Goal: Task Accomplishment & Management: Complete application form

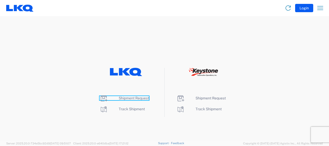
click at [134, 98] on span "Shipment Request" at bounding box center [134, 98] width 30 height 4
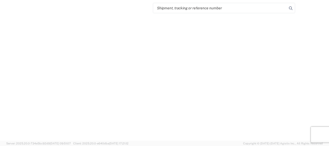
select select "FULL"
select select "LBS"
select select "IN"
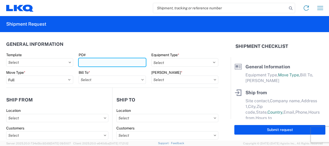
click at [95, 61] on input "PO#" at bounding box center [112, 62] width 67 height 8
click at [95, 62] on input "T29033" at bounding box center [112, 62] width 67 height 8
type input "T31680"
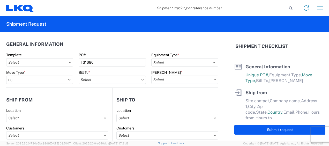
drag, startPoint x: 112, startPoint y: 44, endPoint x: 131, endPoint y: 45, distance: 18.9
click at [112, 44] on header "General Information" at bounding box center [112, 44] width 212 height 12
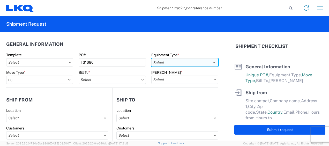
click at [210, 61] on select "Select 53’ Dry Van Flatbed Dropdeck (van) Lowboy (flatbed) Rail" at bounding box center [184, 62] width 67 height 8
select select "STDV"
click at [151, 58] on select "Select 53’ Dry Van Flatbed Dropdeck (van) Lowboy (flatbed) Rail" at bounding box center [184, 62] width 67 height 8
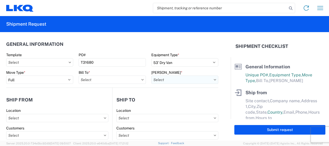
click at [199, 81] on input "text" at bounding box center [184, 80] width 67 height 8
click at [139, 79] on agx-dropdown-control at bounding box center [112, 80] width 67 height 4
click at [141, 79] on icon at bounding box center [142, 79] width 2 height 1
click at [100, 79] on input "text" at bounding box center [112, 80] width 67 height 8
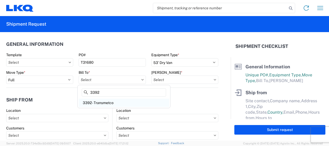
type input "3392"
click at [104, 102] on div "3392 - Transmetco" at bounding box center [124, 103] width 91 height 8
type input "3392 - Transmetco"
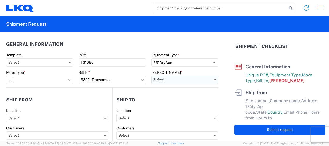
click at [176, 79] on input "text" at bounding box center [184, 80] width 67 height 8
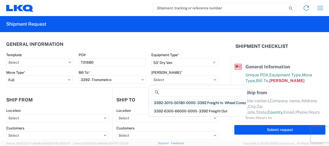
click at [176, 102] on div "3392-3015-50180-0000 - 3392 Freight In - Wheel Cores" at bounding box center [198, 103] width 96 height 8
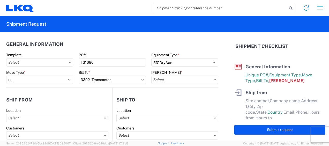
type input "3392-3015-50180-0000 - 3392 Freight In - Wheel Cores"
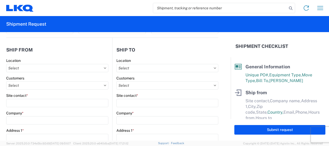
scroll to position [52, 0]
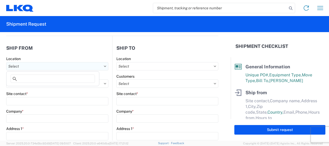
click at [43, 65] on input "text" at bounding box center [57, 66] width 102 height 8
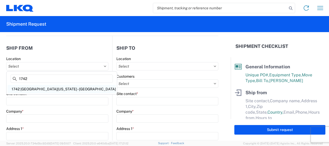
type input "1742"
click at [27, 88] on div "1742 North Texas - Wilmer" at bounding box center [62, 89] width 108 height 8
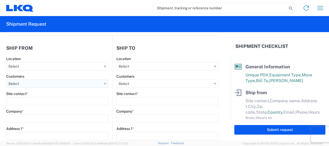
type input "1742 North Texas - Wilmer"
type input "500 Lavender Rd"
type input "Wilmer"
type input "75172"
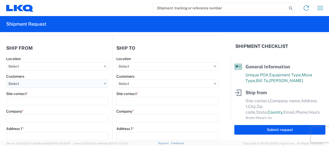
select select "TX"
select select "US"
type input "08:00"
type input "17:00"
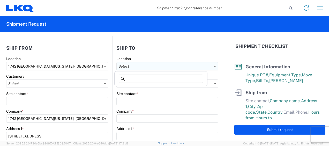
click at [146, 64] on input "text" at bounding box center [167, 66] width 102 height 8
type input "3392"
click at [143, 88] on div "3392 - Transmetco" at bounding box center [161, 89] width 91 height 8
type input "3392 - Transmetco"
type input "LKQ Corporation"
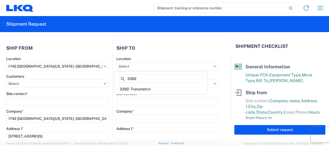
type input "1750 Riverfork Dr"
type input "Huntington"
type input "46750"
select select "US"
type input "260-355-0089"
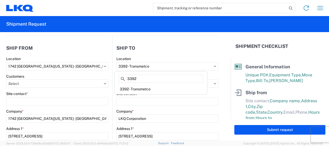
select select
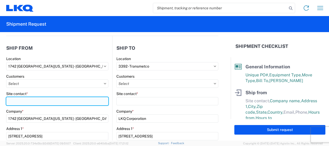
click at [22, 102] on input "Site contact *" at bounding box center [57, 101] width 102 height 8
type input "Chris Butler"
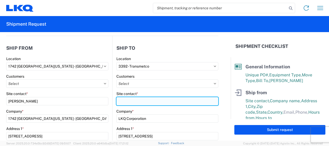
click at [123, 99] on input "Site contact *" at bounding box center [167, 101] width 102 height 8
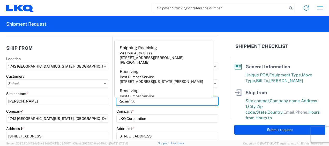
type input "Receiving"
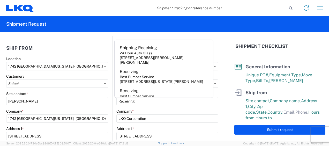
click at [97, 50] on header "Ship from" at bounding box center [59, 48] width 106 height 12
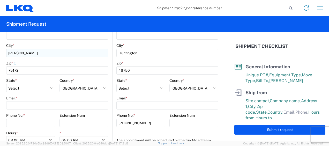
scroll to position [181, 0]
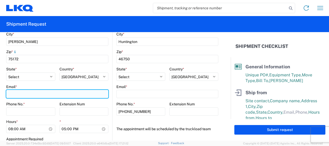
click at [29, 93] on input "Email *" at bounding box center [57, 94] width 102 height 8
type input "cjbutler@lkqcorp.com"
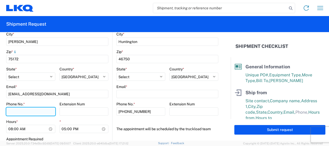
click at [23, 112] on input "Phone No. *" at bounding box center [30, 111] width 49 height 8
type input "8173491387"
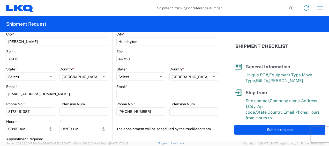
click at [36, 121] on div "Hours *" at bounding box center [30, 121] width 49 height 5
click at [61, 129] on input "17:00" at bounding box center [84, 129] width 49 height 8
type input "15:00"
click at [53, 119] on div "Hours *" at bounding box center [30, 121] width 49 height 5
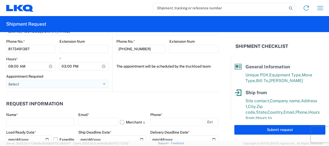
scroll to position [259, 0]
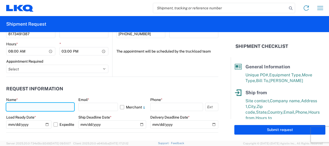
click at [25, 107] on input "text" at bounding box center [40, 107] width 68 height 8
type input "Chris Butler"
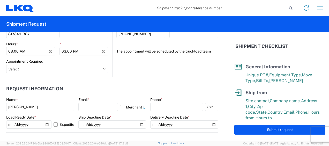
click at [124, 87] on header "Request Information" at bounding box center [112, 89] width 212 height 12
click at [90, 107] on input "text" at bounding box center [98, 107] width 40 height 8
type input "C"
type input "cjbutler@lkqcorp.com"
select select "TX"
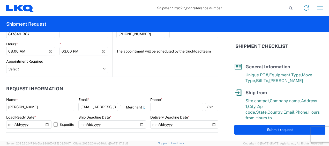
type input "cjbutler@lkqcorp.com"
type input "8173491387"
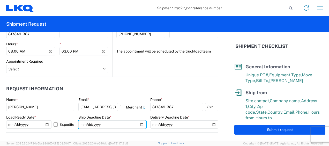
type input "2025-10-22"
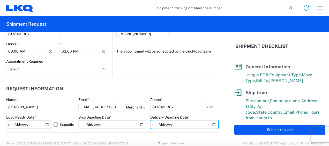
type input "2025-10-22"
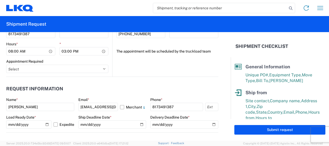
type input "40000"
type input "28"
click at [44, 123] on input "2025-10-13" at bounding box center [28, 124] width 45 height 8
type input "2025-10-21"
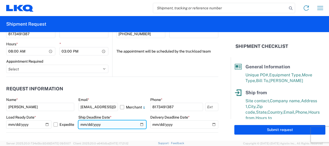
click at [138, 124] on input "2025-10-22" at bounding box center [112, 124] width 68 height 8
type input "2025-10-21"
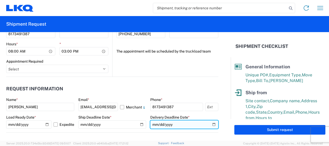
click at [211, 124] on input "2025-10-22" at bounding box center [184, 124] width 68 height 8
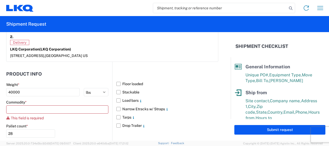
scroll to position [492, 0]
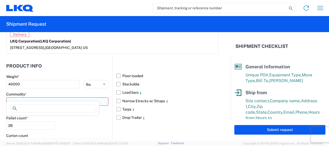
click at [32, 97] on input at bounding box center [57, 101] width 102 height 8
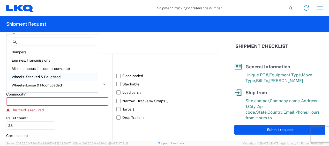
click at [33, 77] on div "Wheels - Stacked & Palletized" at bounding box center [53, 77] width 91 height 8
type input "Wheels - Stacked & Palletized"
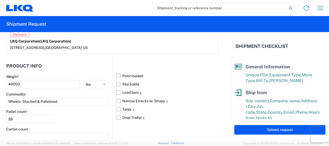
click at [118, 80] on label "Stackable" at bounding box center [167, 84] width 102 height 8
click at [0, 0] on input "Stackable" at bounding box center [0, 0] width 0 height 0
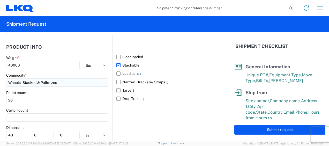
scroll to position [518, 0]
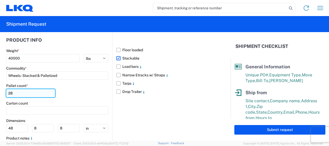
click at [13, 89] on input "28" at bounding box center [30, 93] width 49 height 8
drag, startPoint x: 13, startPoint y: 86, endPoint x: 6, endPoint y: 86, distance: 7.0
click at [7, 89] on input "28" at bounding box center [30, 93] width 49 height 8
type input "40"
drag, startPoint x: 85, startPoint y: 83, endPoint x: 82, endPoint y: 82, distance: 3.2
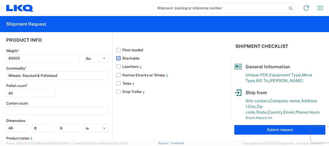
click at [82, 83] on div "Pallet count * 40" at bounding box center [57, 92] width 102 height 18
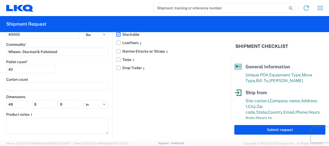
scroll to position [542, 0]
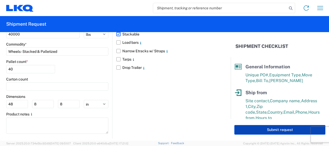
click at [270, 128] on button "Submit request" at bounding box center [279, 130] width 91 height 10
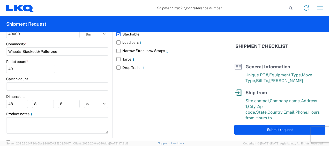
scroll to position [541, 0]
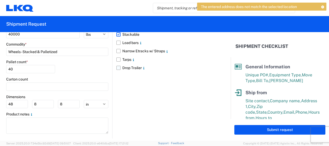
click at [208, 64] on label "Drop Trailer" at bounding box center [167, 68] width 102 height 8
click at [0, 0] on input "Drop Trailer" at bounding box center [0, 0] width 0 height 0
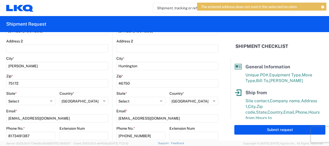
scroll to position [153, 0]
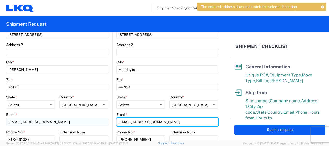
drag, startPoint x: 157, startPoint y: 121, endPoint x: 103, endPoint y: 123, distance: 54.4
click at [105, 123] on div "Ship from 1742 Location 1742 North Texas - Wilmer Customers Site contact * Chri…" at bounding box center [112, 59] width 212 height 248
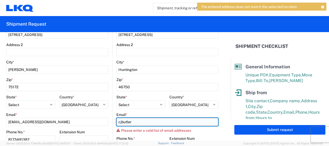
type input "cjbutler@lkqcorp.com"
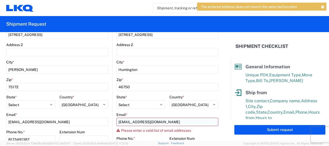
scroll to position [156, 0]
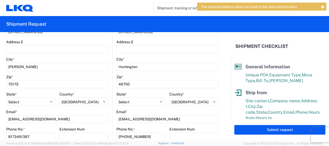
click at [99, 58] on div "City *" at bounding box center [57, 59] width 102 height 5
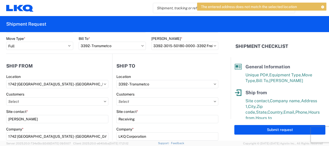
scroll to position [0, 0]
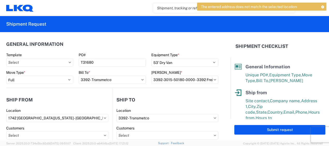
click at [324, 5] on icon at bounding box center [323, 6] width 4 height 3
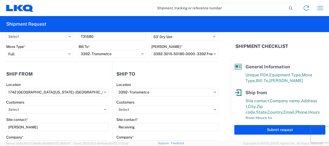
scroll to position [52, 0]
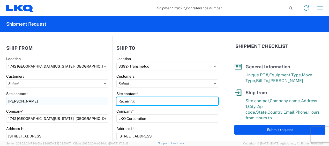
drag, startPoint x: 134, startPoint y: 102, endPoint x: 105, endPoint y: 102, distance: 29.8
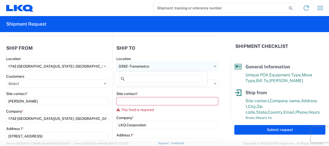
click at [151, 67] on input "3392 - Transmetco" at bounding box center [167, 66] width 102 height 8
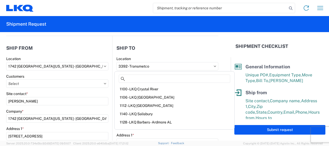
click at [174, 48] on header "Ship to" at bounding box center [166, 48] width 106 height 12
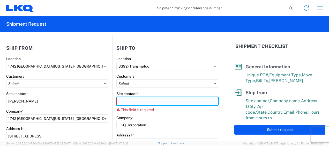
click at [119, 100] on input "Site contact *" at bounding box center [167, 101] width 102 height 8
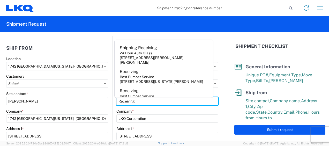
type input "Receiving"
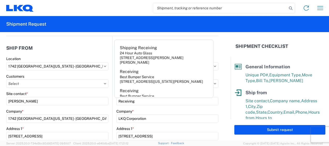
click at [85, 46] on header "Ship from" at bounding box center [59, 48] width 106 height 12
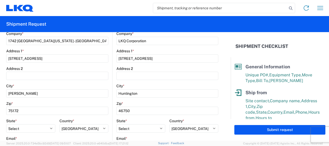
scroll to position [155, 0]
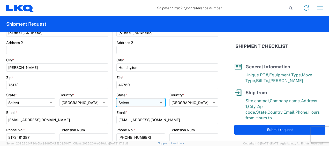
click at [158, 102] on select "Select Alabama Alaska Arizona Arkansas Armed Forces Americas Armed Forces Europ…" at bounding box center [140, 102] width 49 height 8
select select "IN"
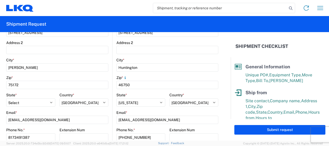
click at [198, 94] on div "Country *" at bounding box center [193, 95] width 49 height 5
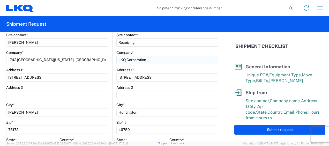
scroll to position [52, 0]
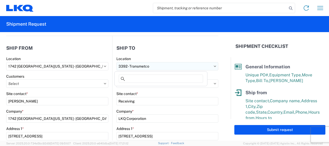
click at [126, 65] on input "3392 - Transmetco" at bounding box center [167, 66] width 102 height 8
type input "3392"
click at [137, 88] on div "3392 - Transmetco" at bounding box center [161, 89] width 91 height 8
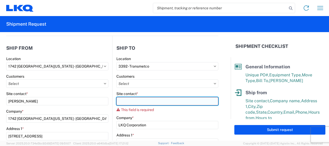
click at [119, 100] on input "Site contact *" at bounding box center [167, 101] width 102 height 8
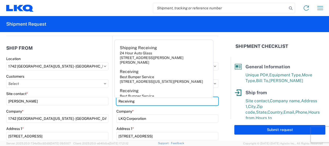
type input "Receiving"
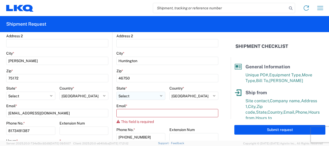
scroll to position [181, 0]
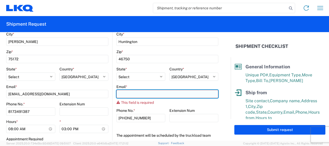
click at [122, 94] on input "Email *" at bounding box center [167, 94] width 102 height 8
type input "cjbutler@lkqcorp.com"
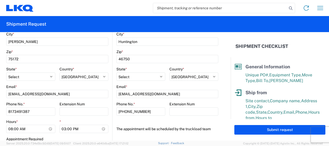
click at [193, 124] on div "3392 Location 3392 - Transmetco Customers Site contact * Receiving Company * LK…" at bounding box center [167, 32] width 102 height 210
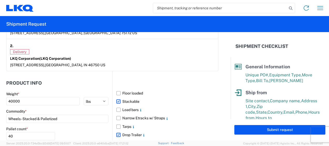
scroll to position [492, 0]
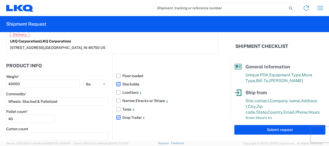
click at [117, 113] on label "Drop Trailer" at bounding box center [167, 117] width 102 height 8
click at [0, 0] on input "Drop Trailer" at bounding box center [0, 0] width 0 height 0
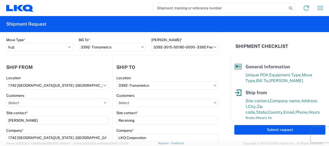
scroll to position [0, 0]
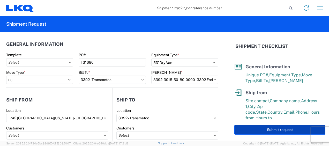
click at [276, 128] on button "Submit request" at bounding box center [279, 130] width 91 height 10
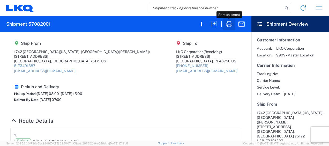
click at [229, 23] on icon "button" at bounding box center [229, 24] width 6 height 6
